Goal: Task Accomplishment & Management: Manage account settings

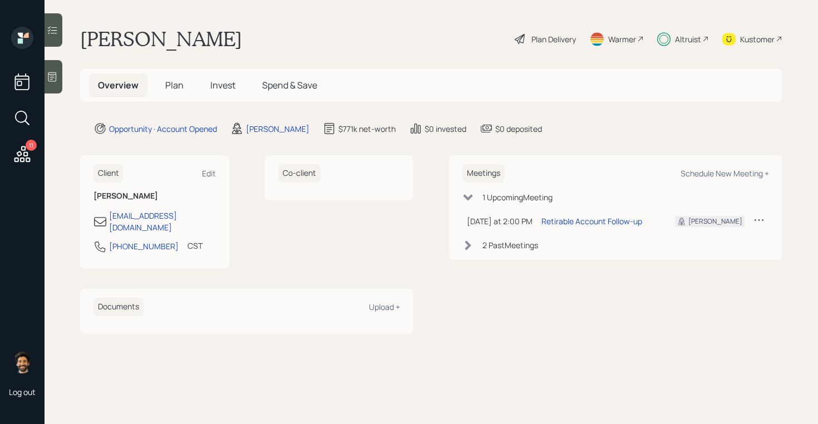
click at [168, 87] on span "Plan" at bounding box center [174, 85] width 18 height 12
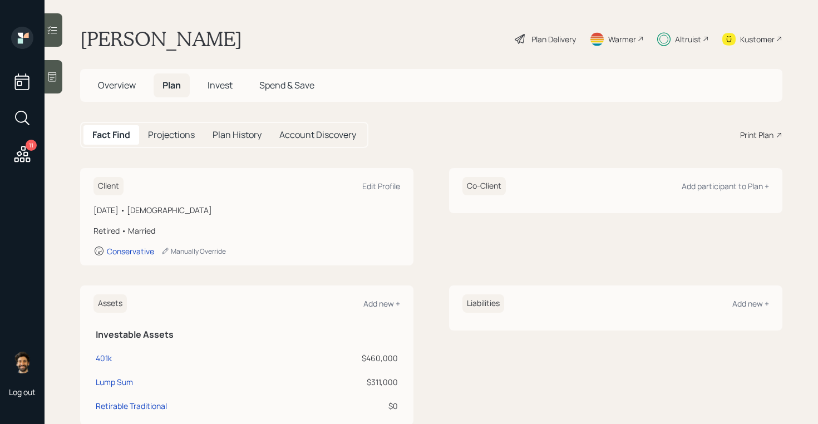
click at [80, 315] on div "Assets Add new + Investable Assets 401k $460,000 Lump Sum $311,000 Retirable Tr…" at bounding box center [247, 356] width 334 height 140
click at [532, 43] on div "Plan Delivery" at bounding box center [554, 39] width 45 height 12
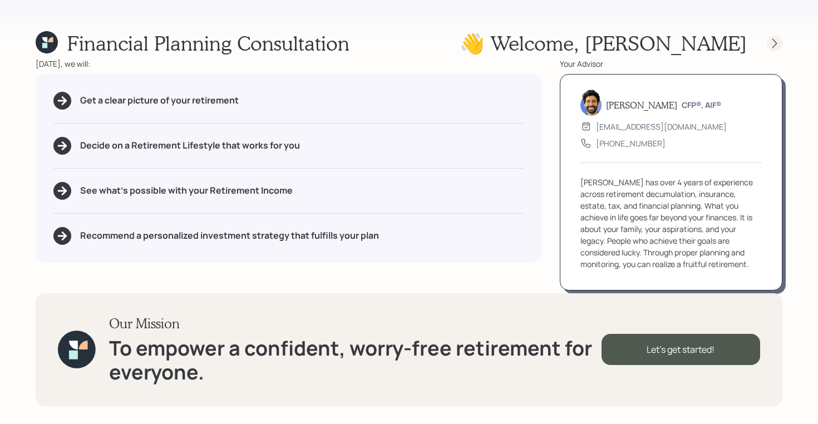
click at [776, 42] on icon at bounding box center [774, 43] width 11 height 11
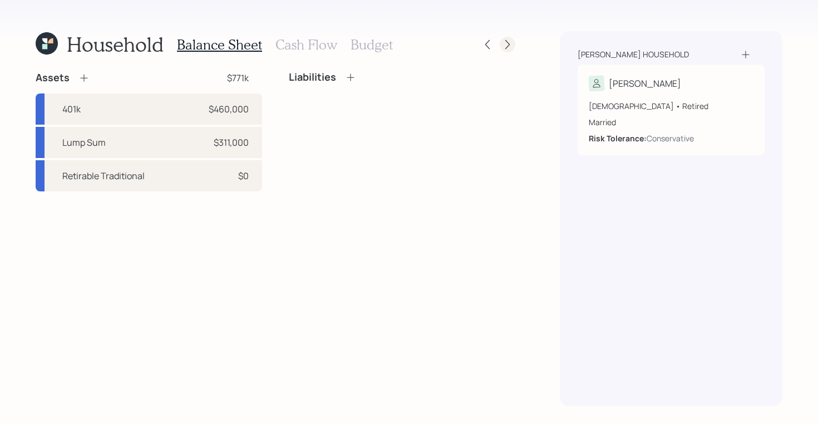
click at [506, 45] on icon at bounding box center [507, 44] width 11 height 11
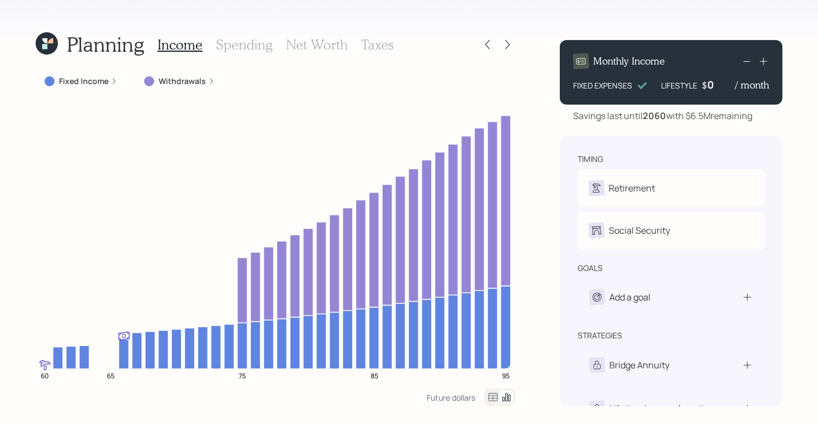
click at [48, 50] on icon at bounding box center [47, 43] width 22 height 22
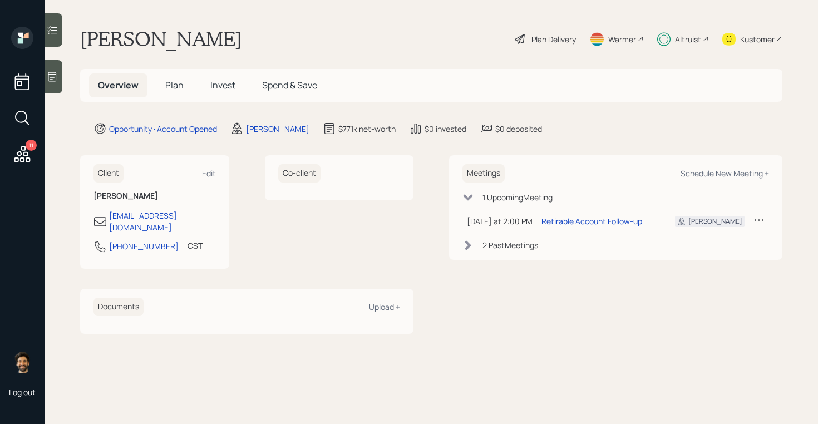
click at [214, 80] on span "Invest" at bounding box center [222, 85] width 25 height 12
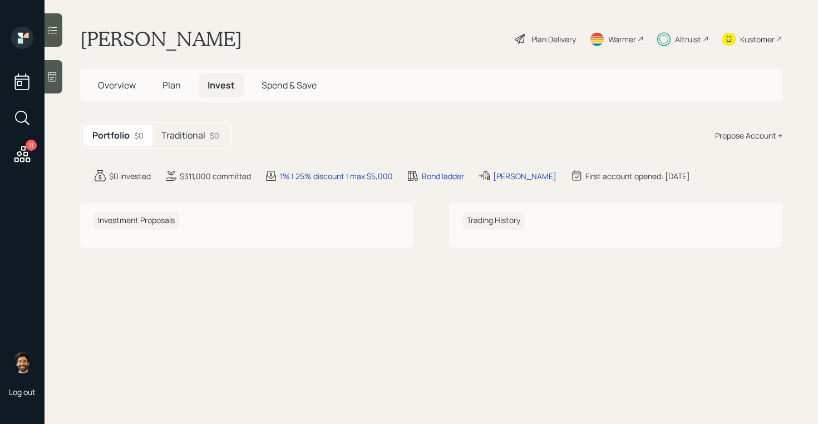
click at [183, 131] on h5 "Traditional" at bounding box center [183, 135] width 44 height 11
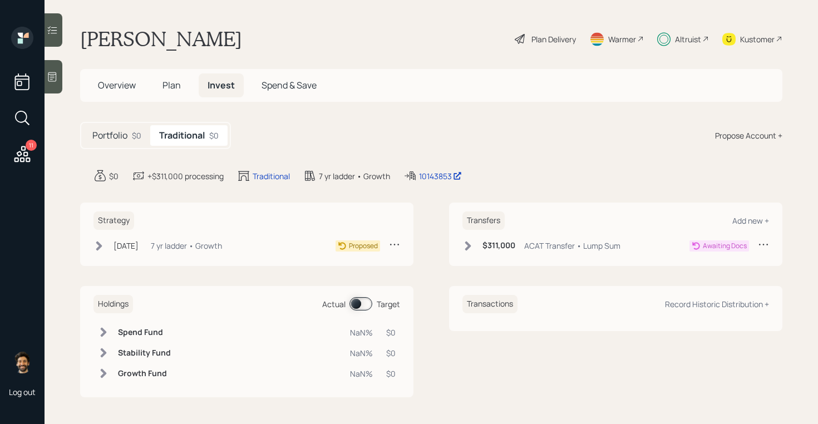
click at [131, 87] on span "Overview" at bounding box center [117, 85] width 38 height 12
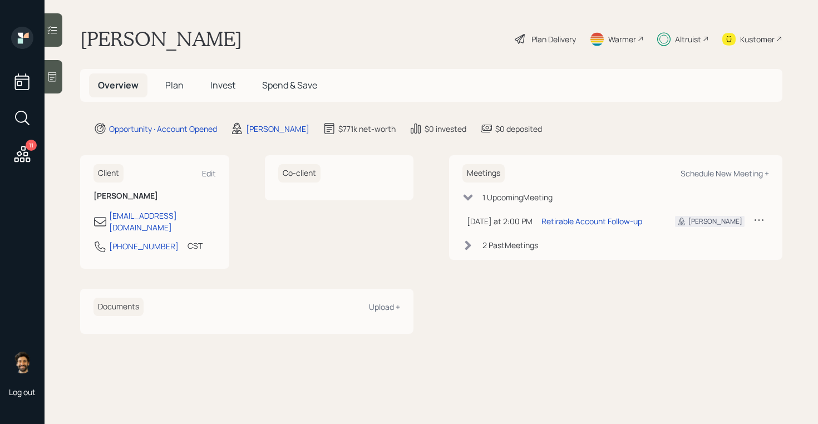
click at [175, 85] on span "Plan" at bounding box center [174, 85] width 18 height 12
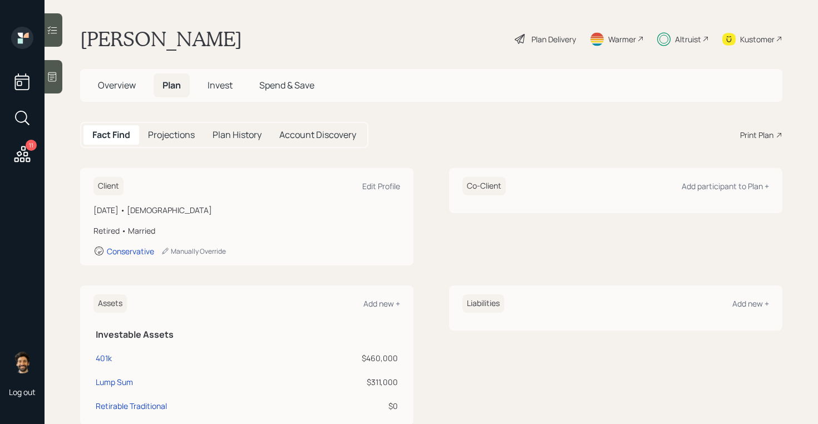
click at [222, 86] on span "Invest" at bounding box center [220, 85] width 25 height 12
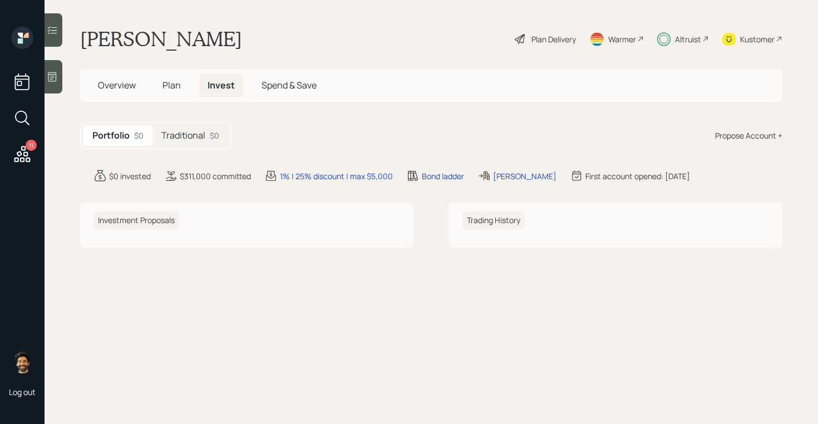
click at [179, 136] on h5 "Traditional" at bounding box center [183, 135] width 44 height 11
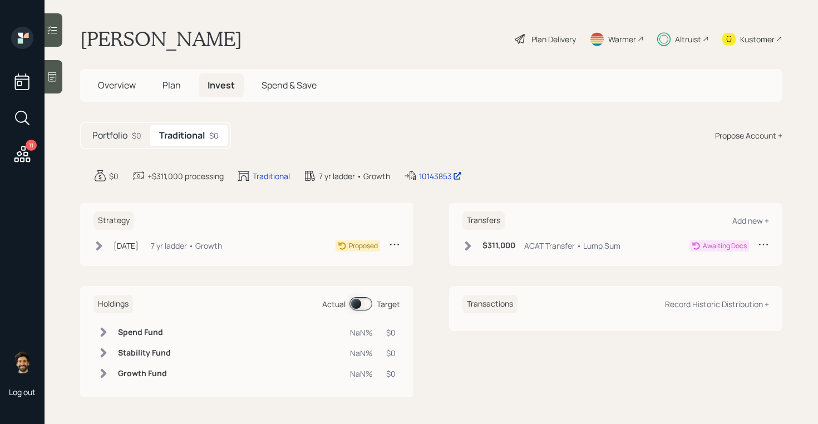
click at [166, 84] on span "Plan" at bounding box center [172, 85] width 18 height 12
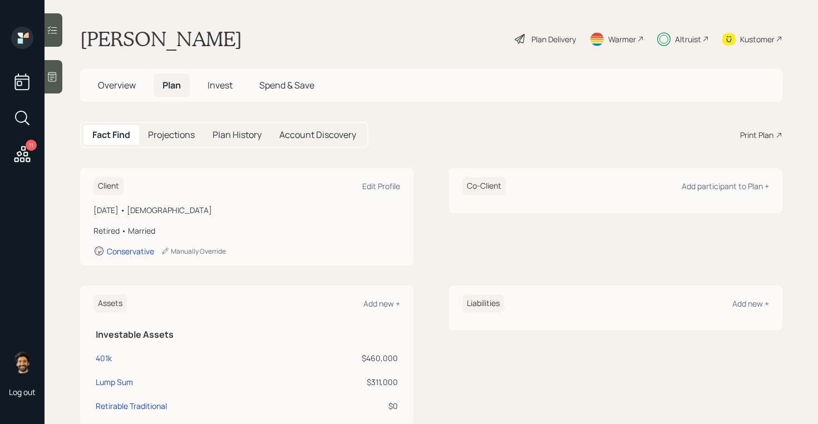
click at [122, 86] on span "Overview" at bounding box center [117, 85] width 38 height 12
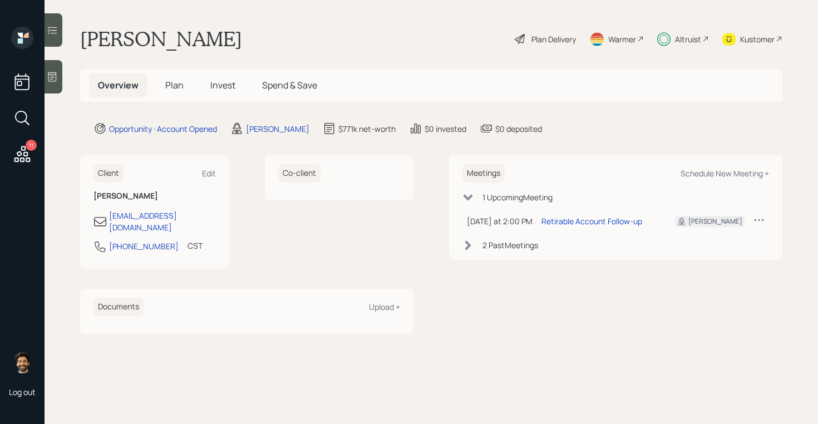
click at [178, 85] on span "Plan" at bounding box center [174, 85] width 18 height 12
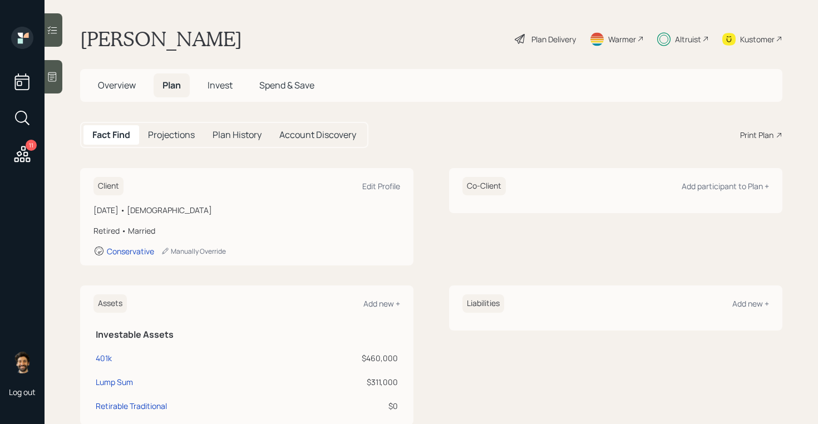
click at [220, 88] on span "Invest" at bounding box center [220, 85] width 25 height 12
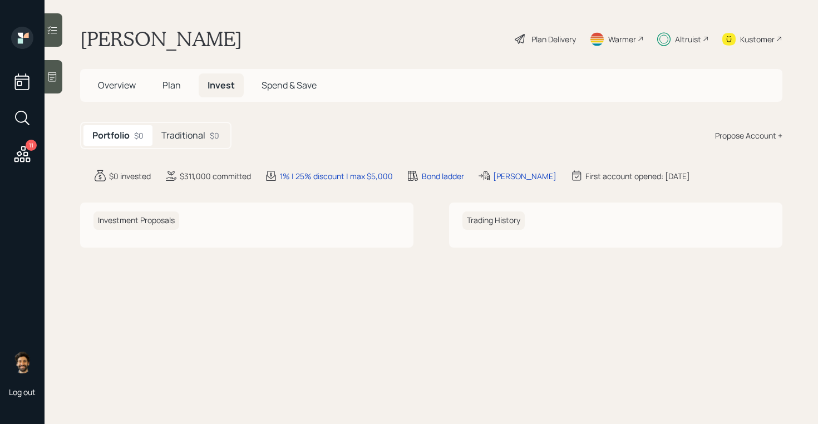
click at [196, 140] on h5 "Traditional" at bounding box center [183, 135] width 44 height 11
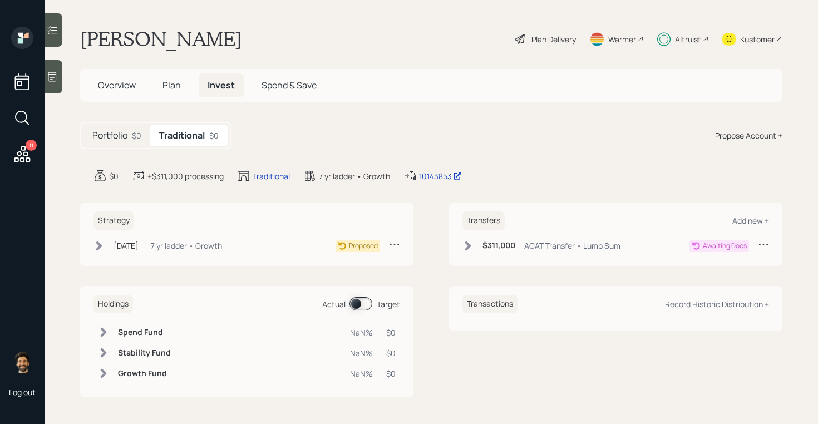
click at [165, 247] on div "[DATE] [DATE] 11:22 AM EDT 7 yr ladder • Growth" at bounding box center [158, 246] width 129 height 14
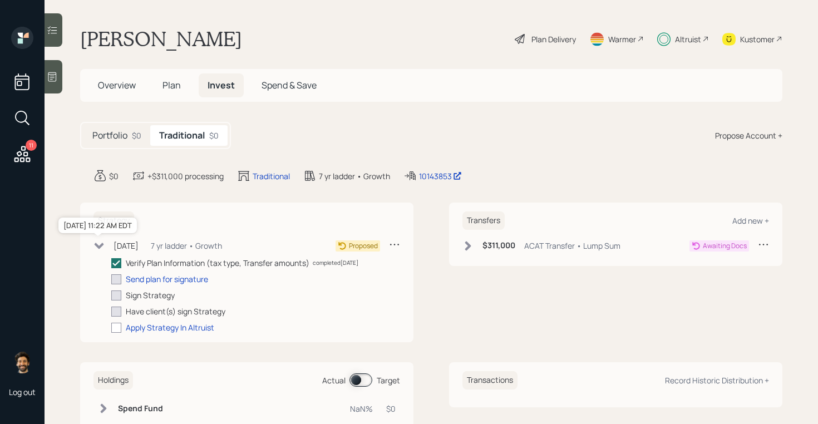
click at [121, 249] on div "[DATE]" at bounding box center [126, 246] width 25 height 12
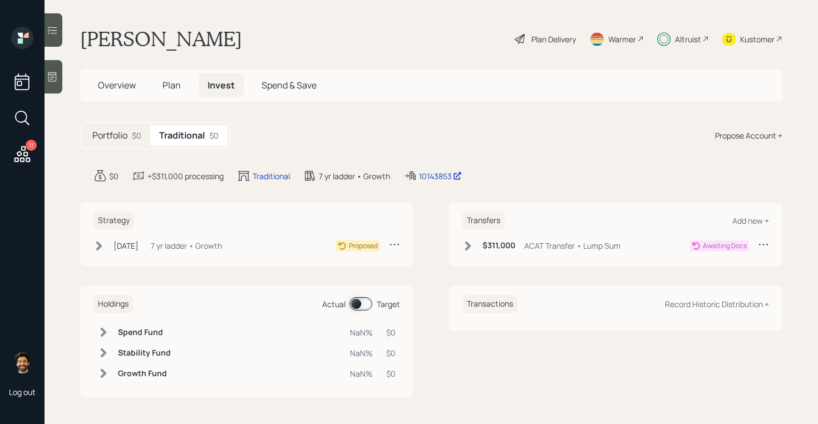
click at [126, 89] on span "Overview" at bounding box center [117, 85] width 38 height 12
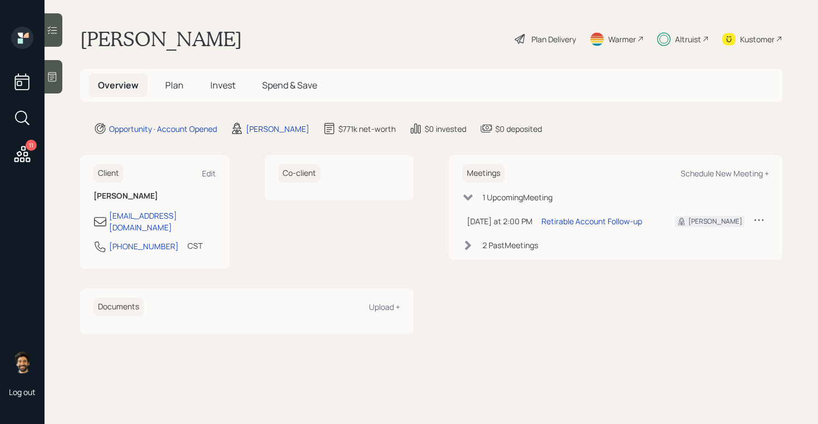
click at [178, 80] on span "Plan" at bounding box center [174, 85] width 18 height 12
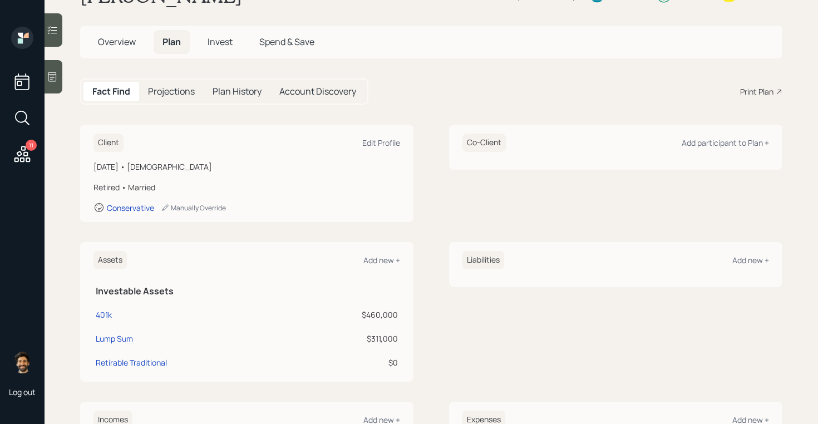
scroll to position [47, 0]
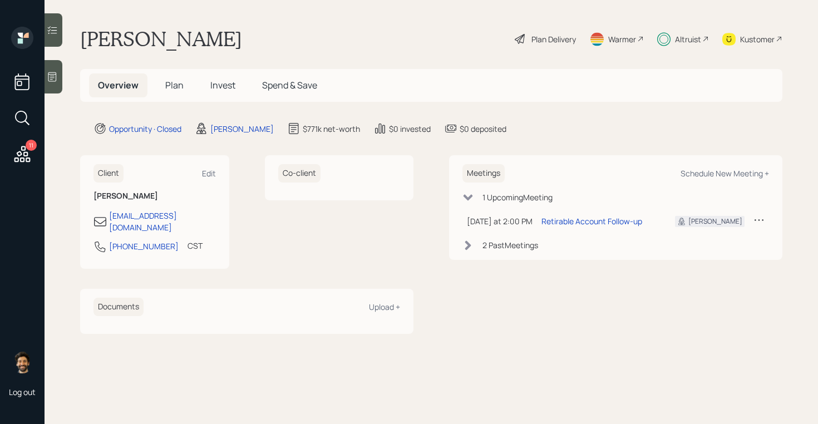
click at [202, 91] on h5 "Invest" at bounding box center [223, 85] width 43 height 24
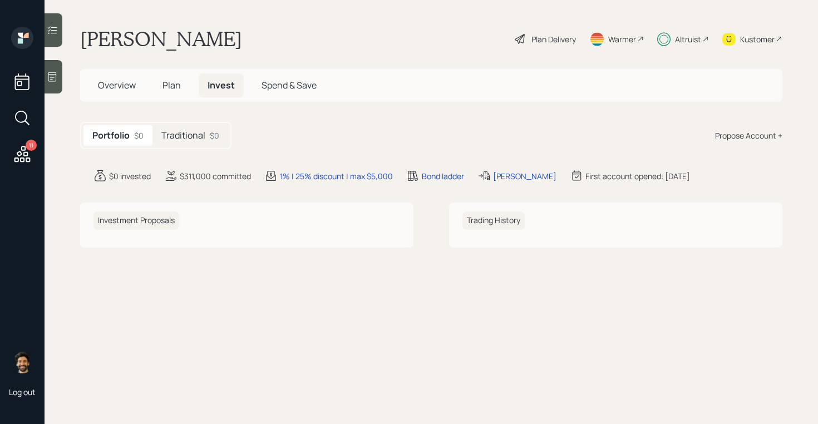
click at [201, 131] on h5 "Traditional" at bounding box center [183, 135] width 44 height 11
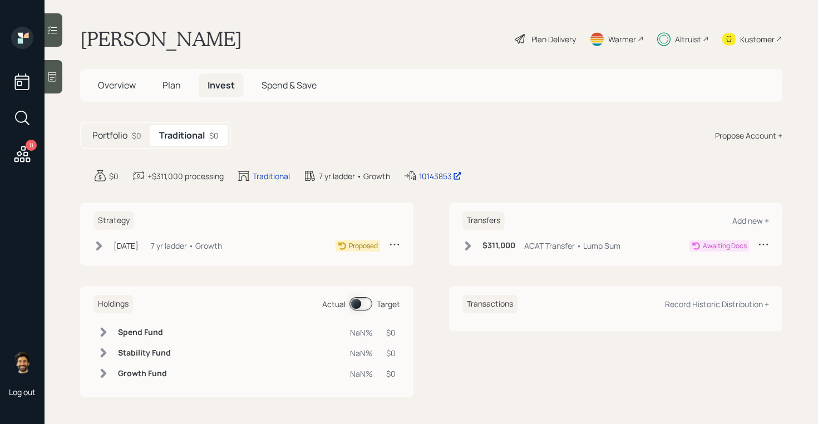
click at [463, 253] on div "$311,000 ACAT Transfer • Lump Sum Awaiting Docs" at bounding box center [616, 248] width 307 height 18
click at [467, 242] on icon at bounding box center [468, 245] width 6 height 9
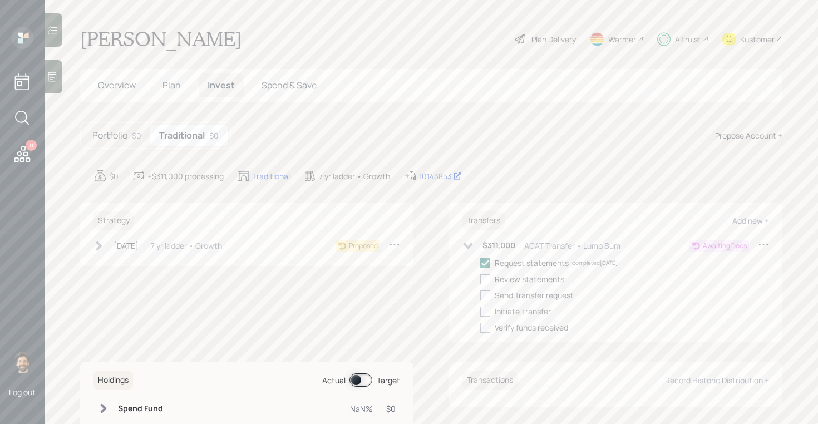
click at [764, 242] on icon at bounding box center [763, 244] width 11 height 11
click at [712, 278] on div "Cancel Transfer" at bounding box center [729, 276] width 80 height 11
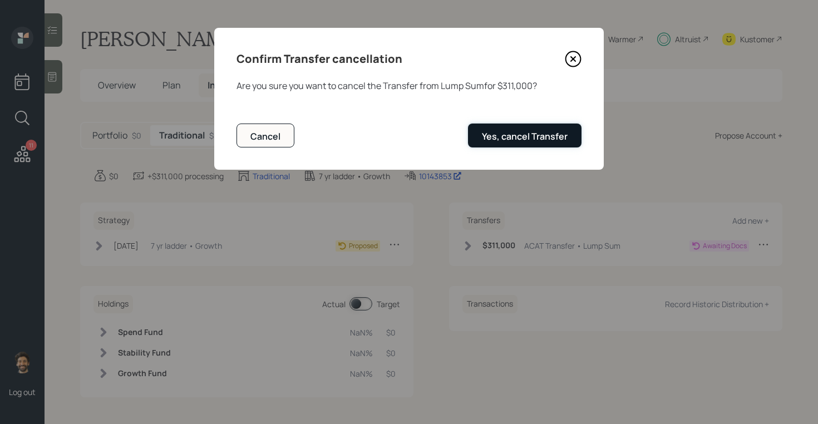
click at [508, 145] on button "Yes, cancel Transfer" at bounding box center [525, 136] width 114 height 24
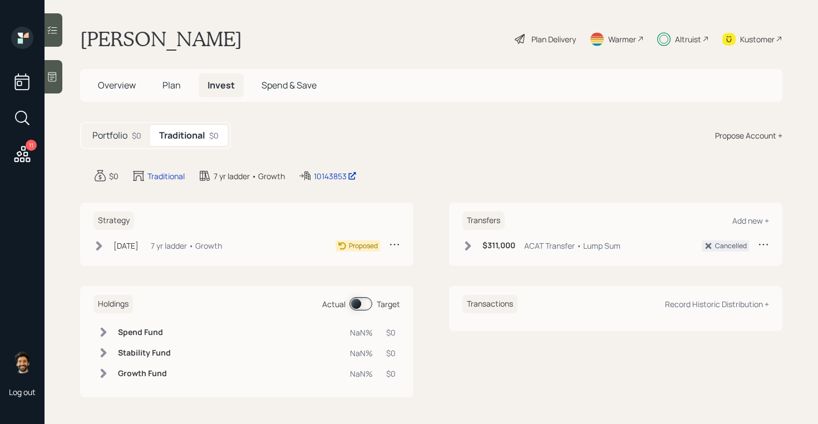
click at [100, 248] on icon at bounding box center [99, 245] width 6 height 9
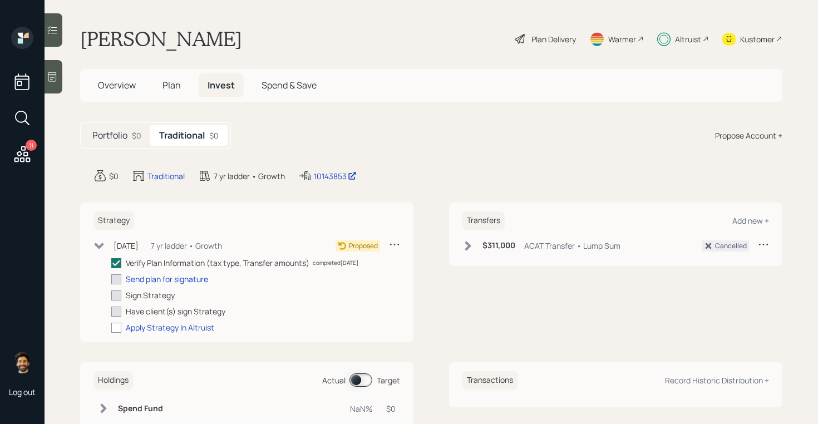
click at [390, 247] on icon at bounding box center [394, 244] width 11 height 11
click at [351, 277] on div "Cancel Strategy" at bounding box center [360, 276] width 80 height 11
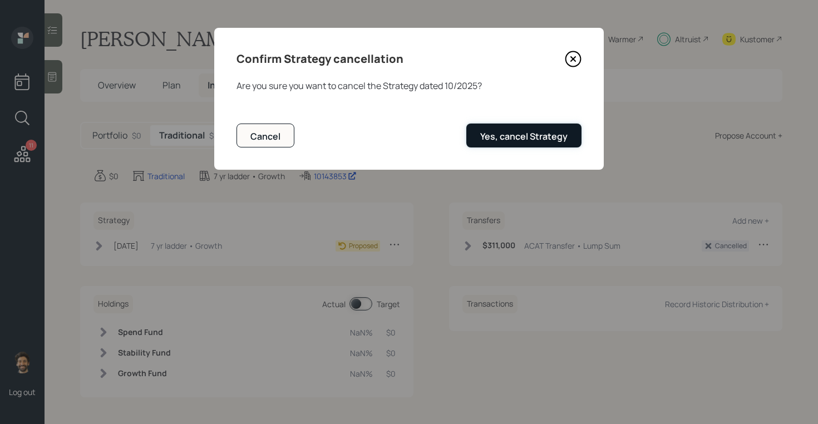
click at [501, 135] on div "Yes, cancel Strategy" at bounding box center [524, 136] width 87 height 12
